Goal: Obtain resource: Download file/media

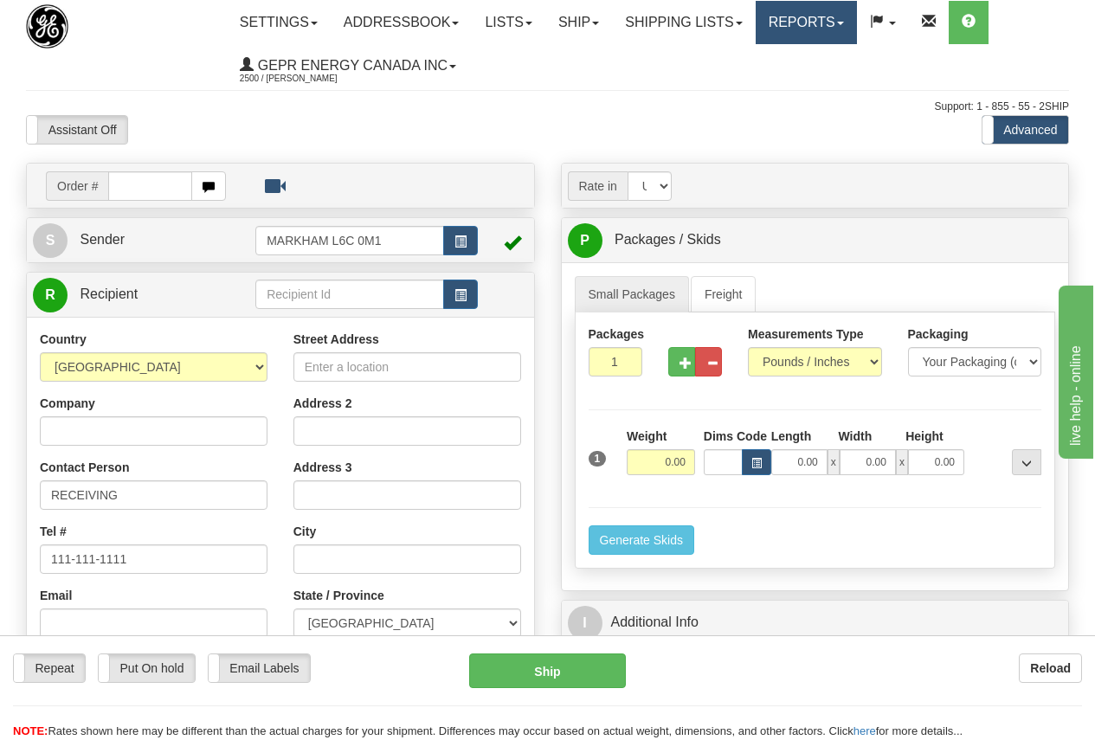
click at [799, 16] on link "Reports" at bounding box center [806, 22] width 101 height 43
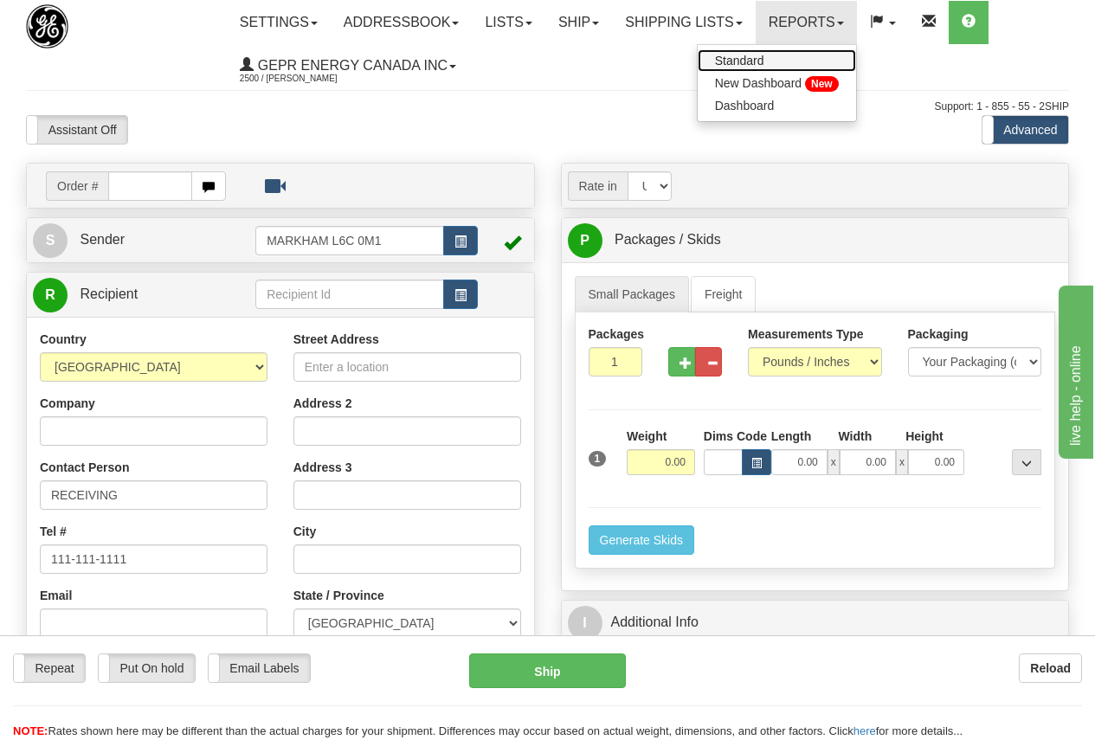
click at [764, 62] on span "Standard" at bounding box center [739, 61] width 49 height 14
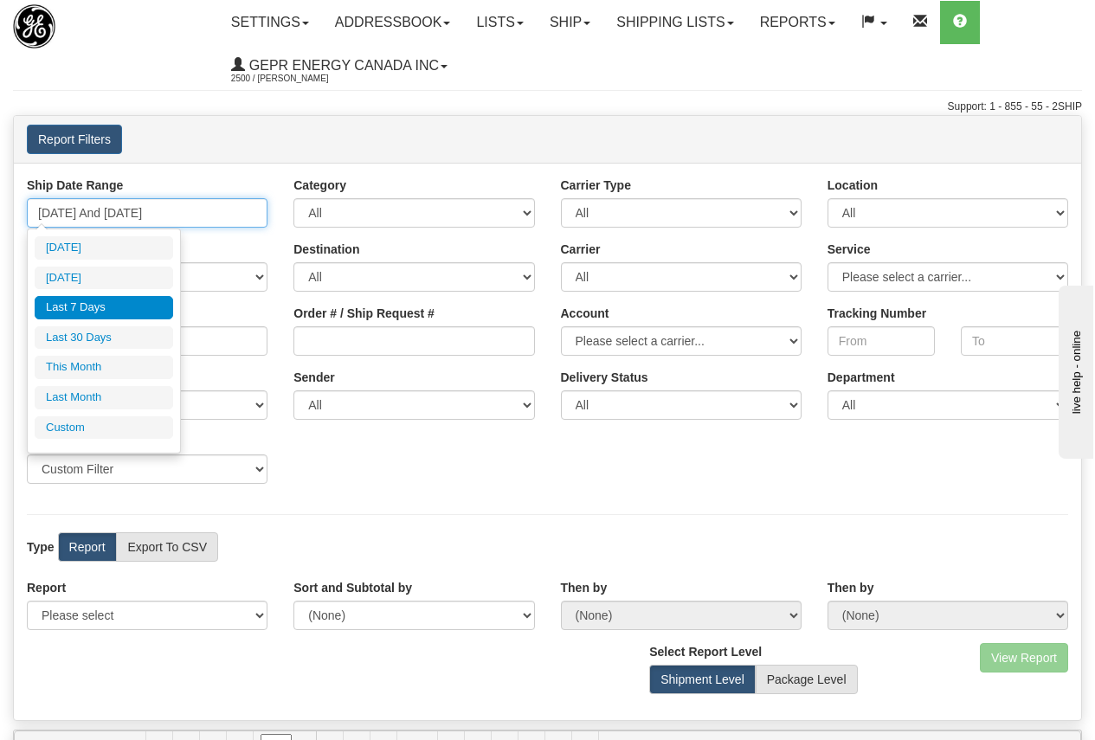
click at [168, 211] on input "[DATE] And [DATE]" at bounding box center [147, 212] width 241 height 29
click at [87, 273] on li "[DATE]" at bounding box center [104, 278] width 138 height 23
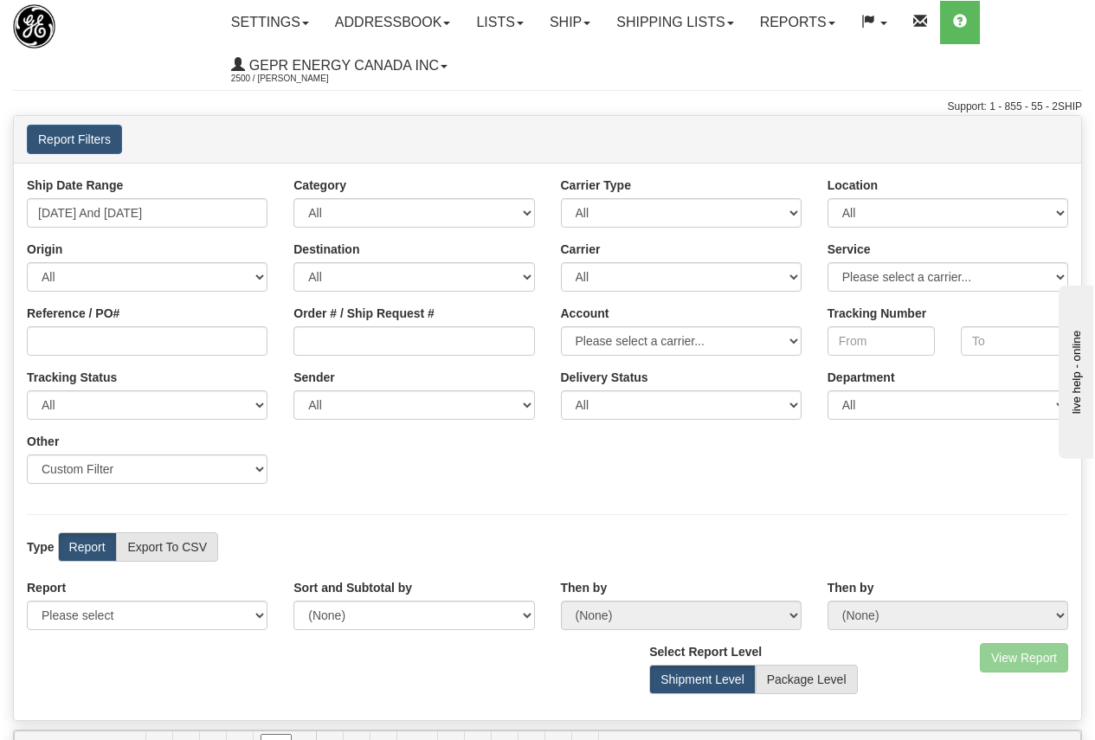
type input "[DATE] And [DATE]"
click at [173, 542] on label "Export To CSV" at bounding box center [167, 546] width 102 height 29
radio input "true"
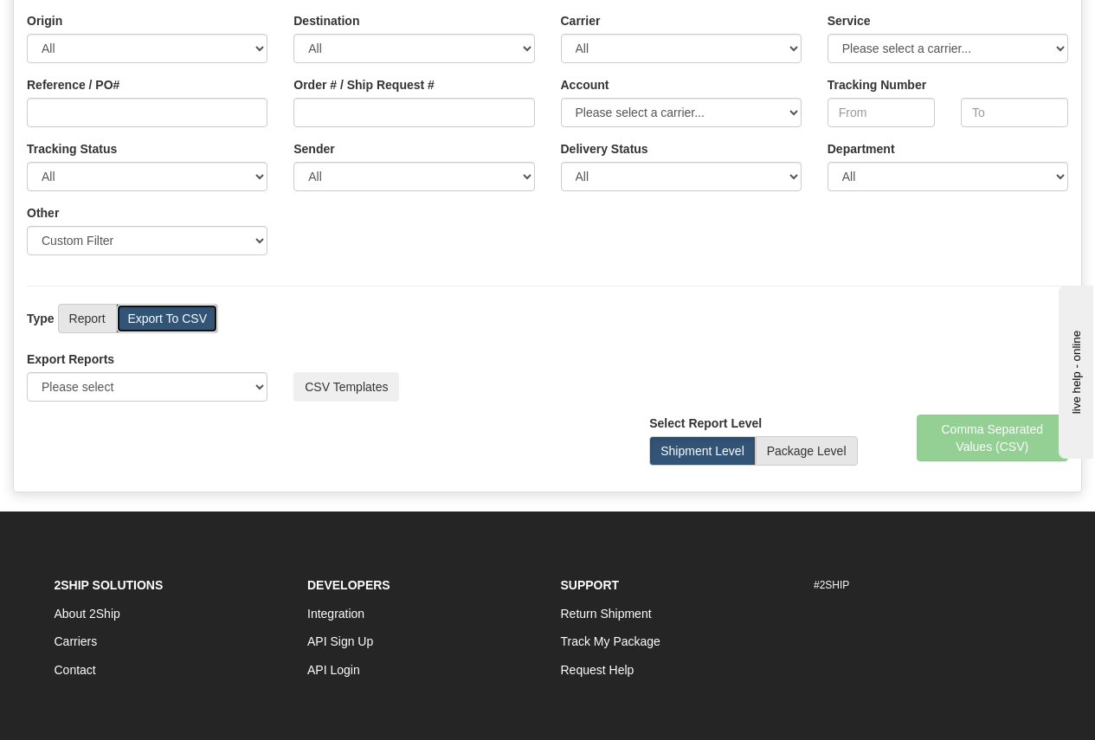
scroll to position [260, 0]
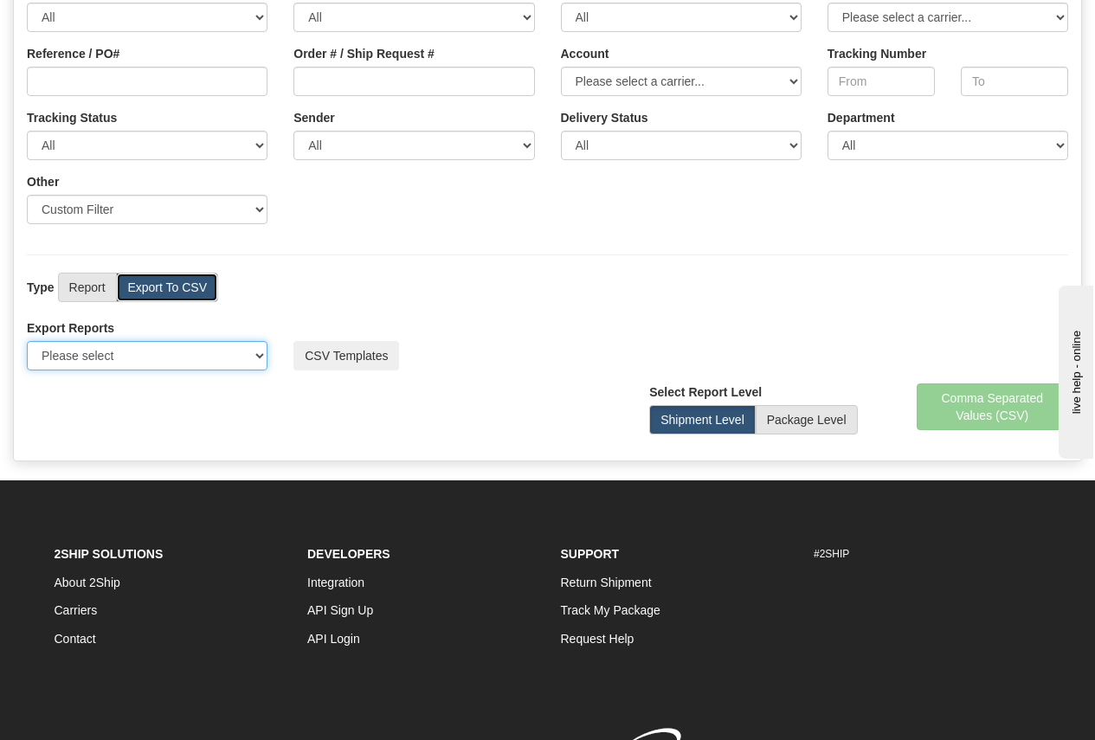
click at [159, 361] on select "Please select US Imports Section 321 US Imports Section 321 V2 US Imports Secti…" at bounding box center [147, 355] width 241 height 29
select select "211"
click at [27, 341] on select "Please select US Imports Section 321 US Imports Section 321 V2 US Imports Secti…" at bounding box center [147, 355] width 241 height 29
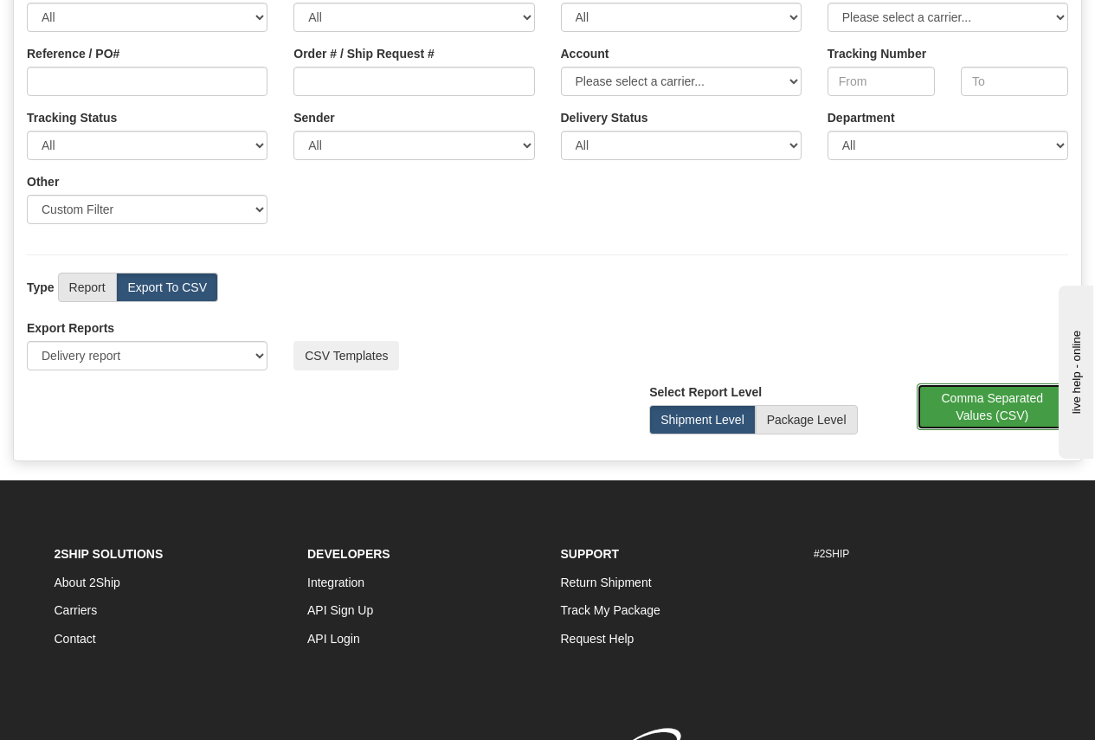
click at [985, 398] on button "Comma Separated Values (CSV)" at bounding box center [993, 406] width 152 height 47
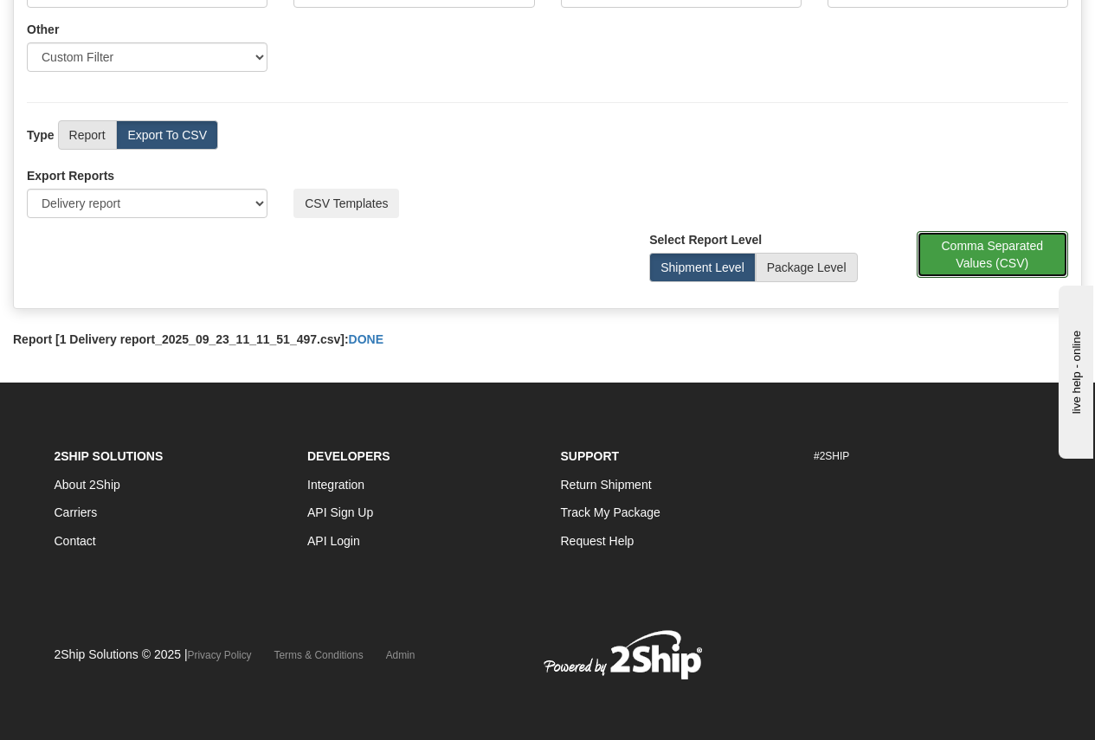
scroll to position [414, 0]
